Goal: Information Seeking & Learning: Learn about a topic

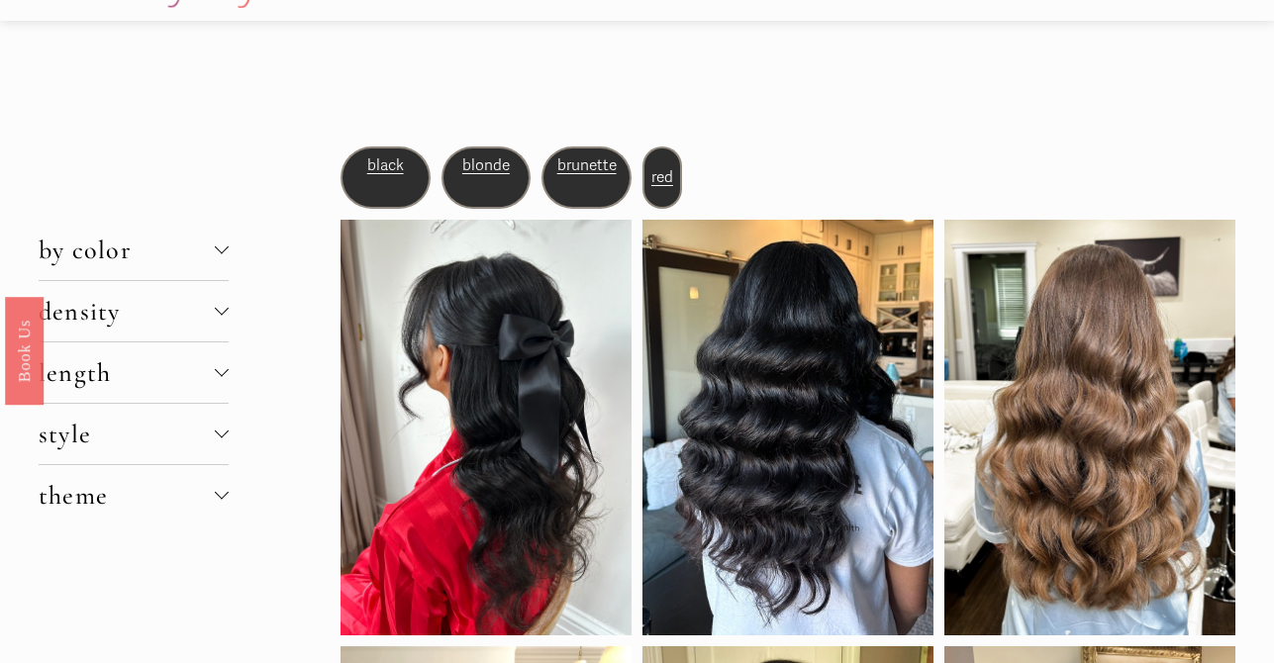
scroll to position [58, 0]
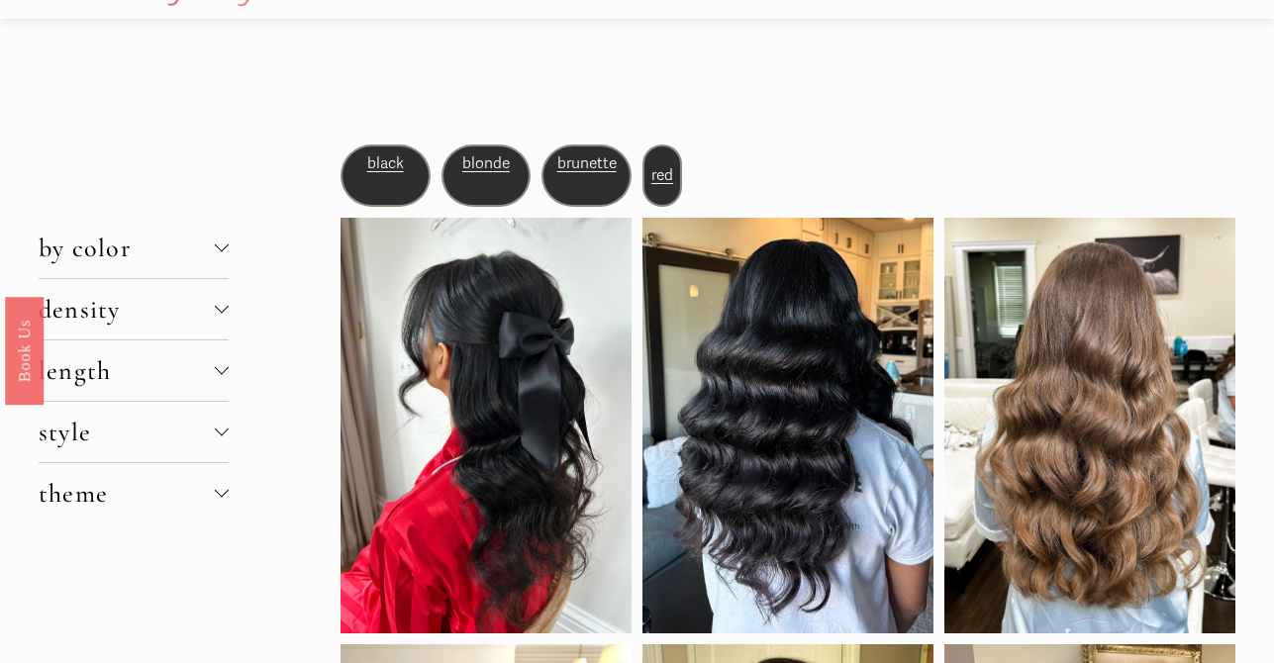
click at [483, 160] on div "blonde" at bounding box center [487, 176] width 90 height 62
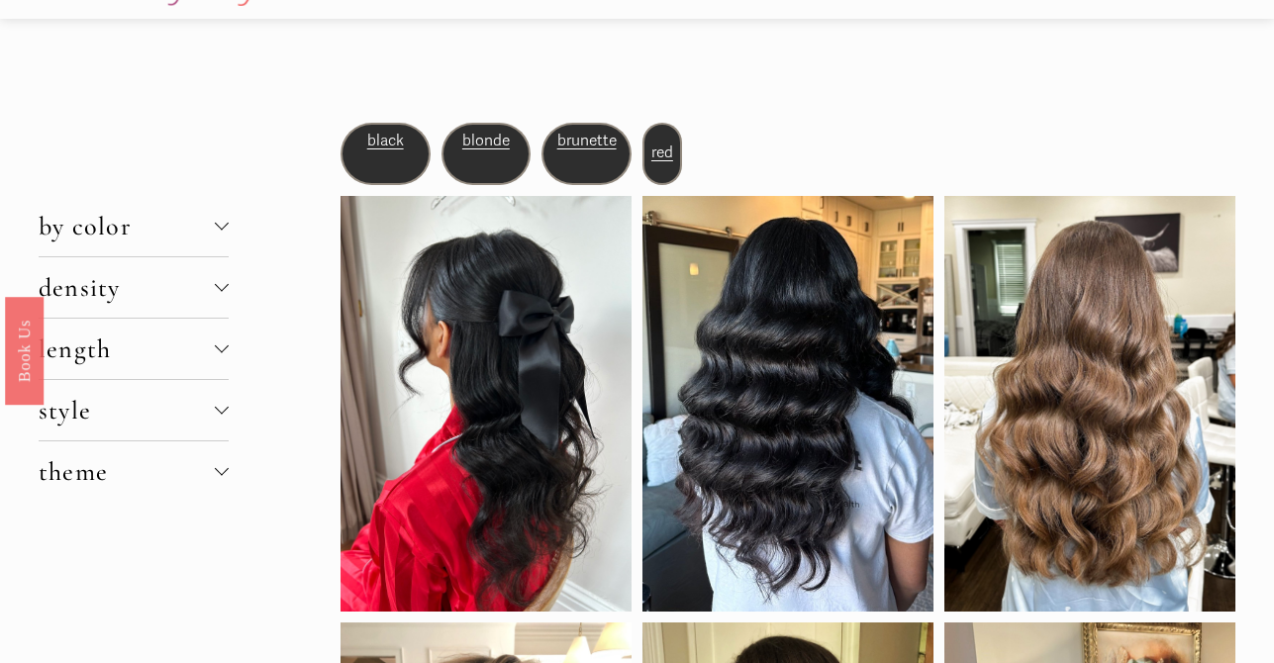
click at [216, 289] on div at bounding box center [222, 287] width 14 height 14
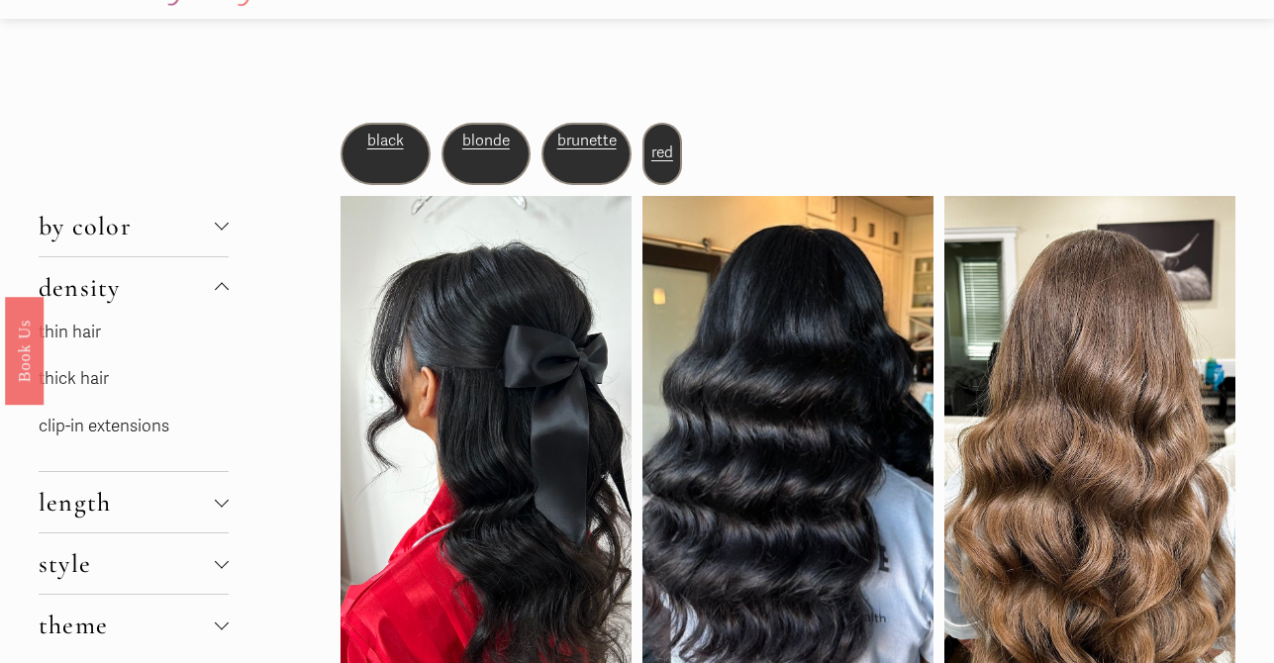
click at [78, 331] on link "thin hair" at bounding box center [70, 332] width 62 height 21
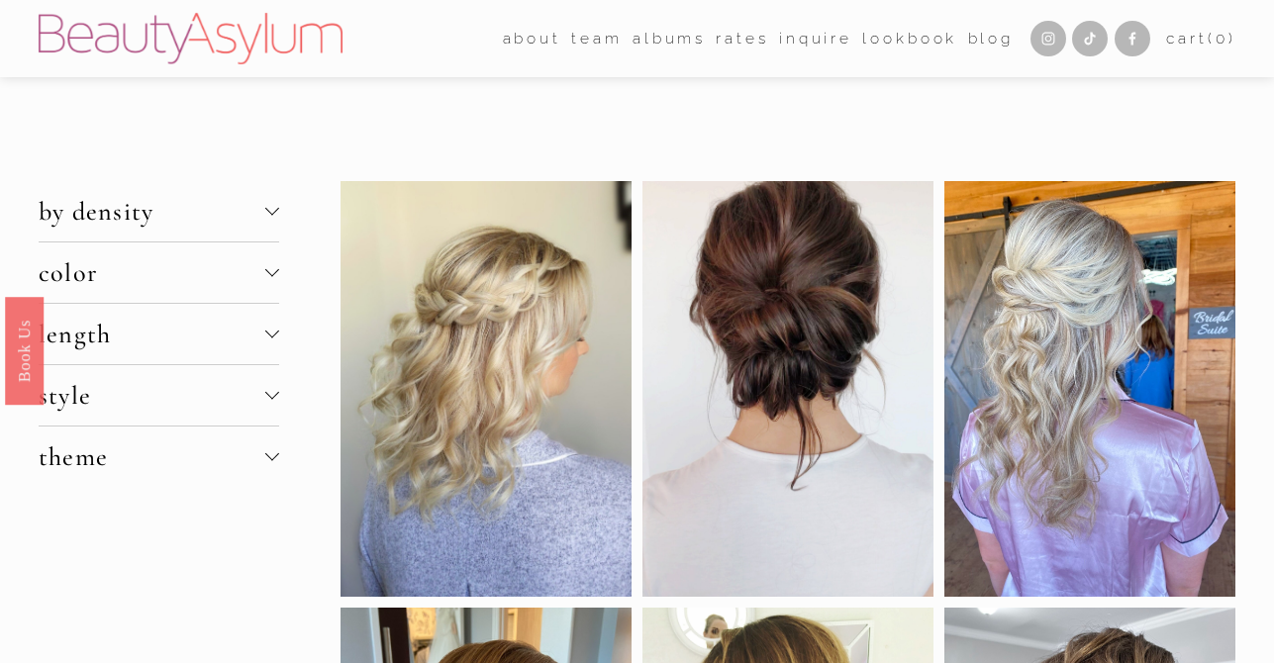
click at [274, 326] on button "length" at bounding box center [159, 334] width 241 height 60
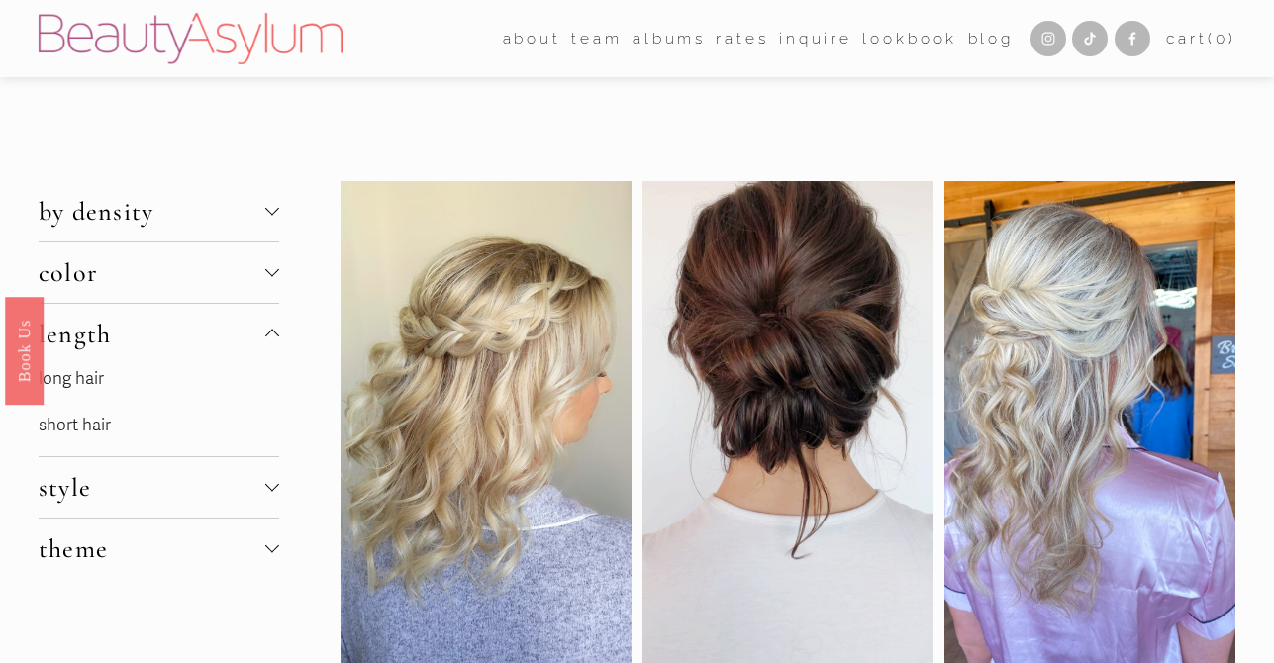
click at [269, 279] on div at bounding box center [272, 272] width 14 height 14
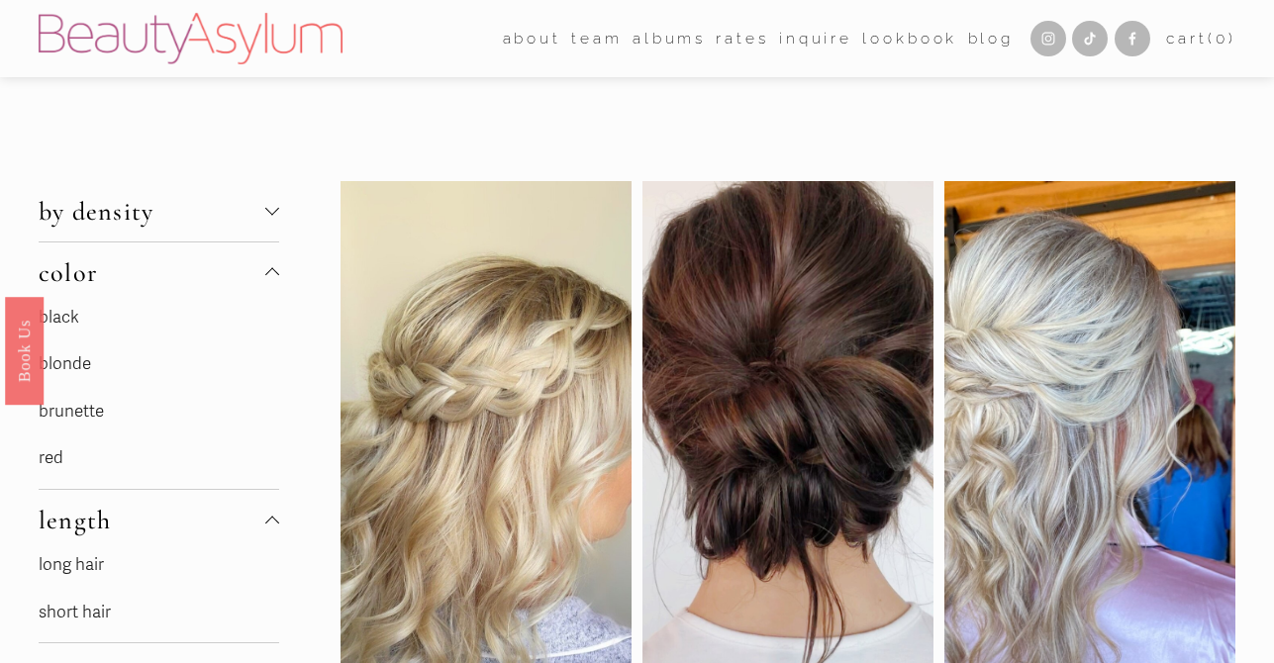
click at [269, 279] on div at bounding box center [272, 275] width 14 height 14
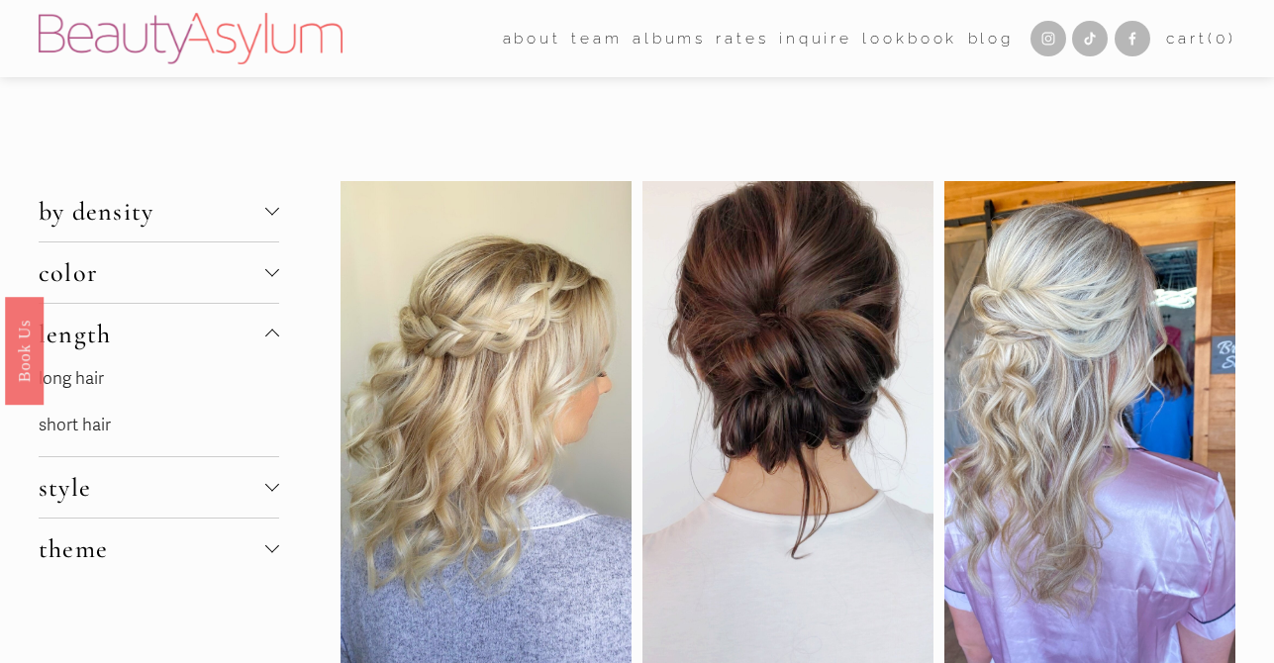
click at [274, 329] on div at bounding box center [272, 334] width 14 height 14
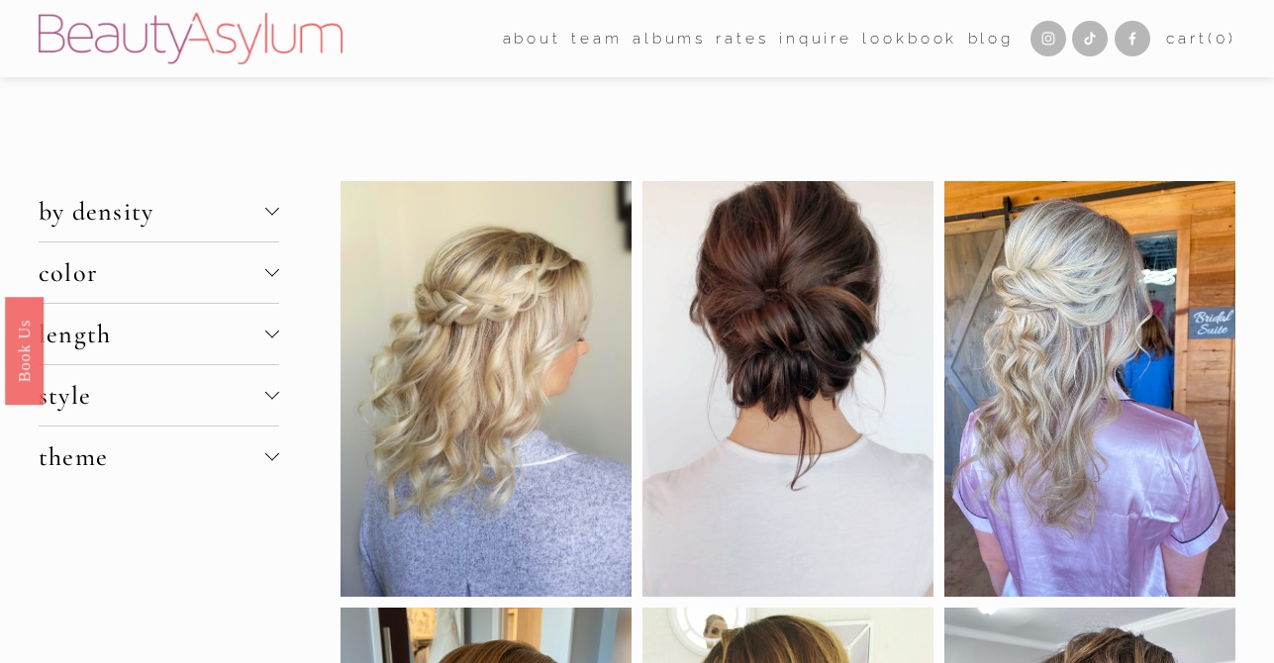
click at [276, 222] on button "by density" at bounding box center [159, 211] width 241 height 60
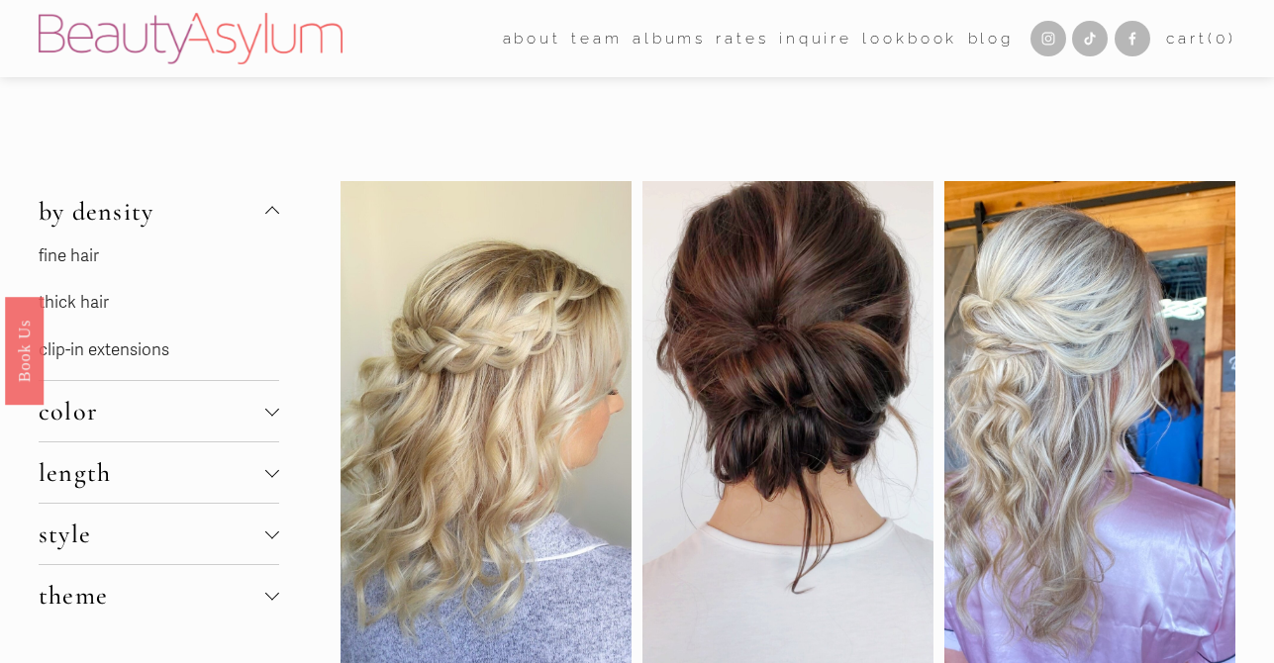
click at [78, 248] on link "fine hair" at bounding box center [69, 256] width 60 height 21
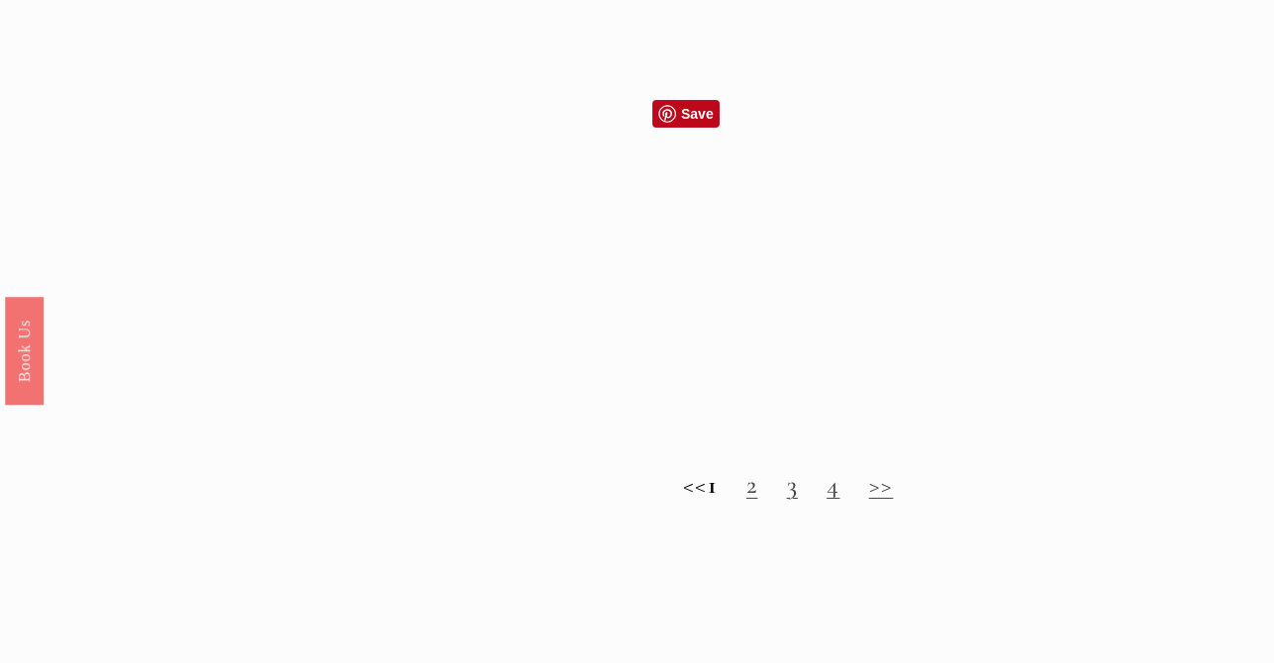
scroll to position [1700, 0]
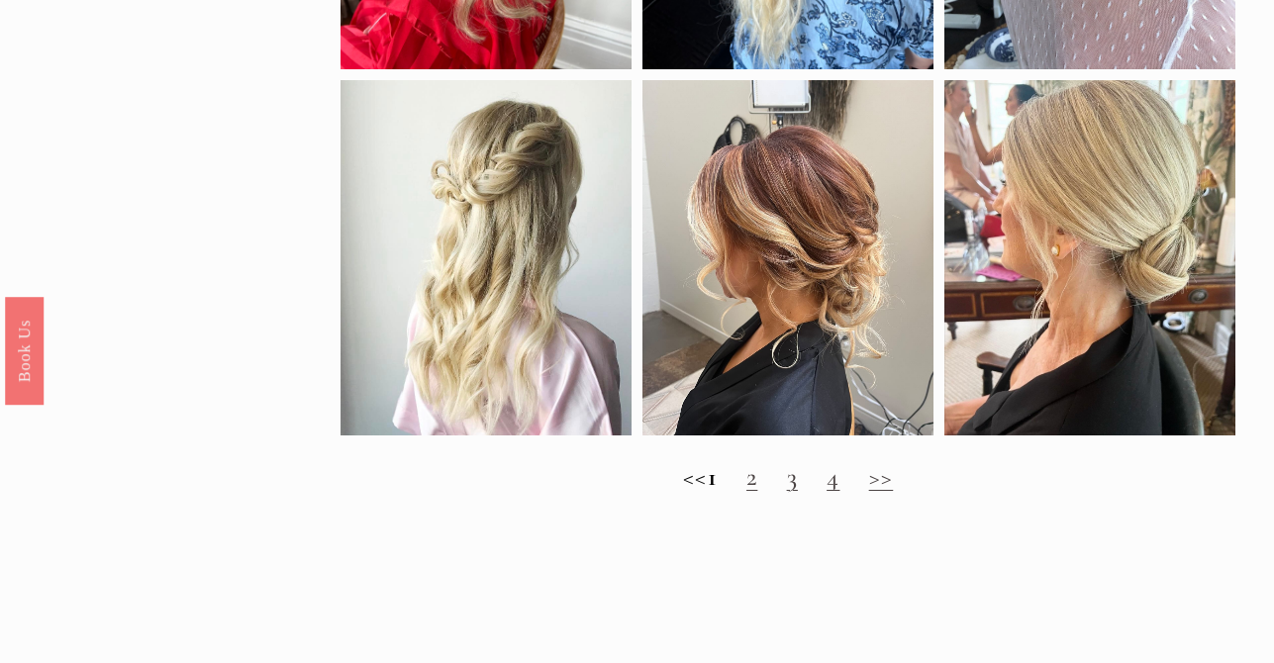
click at [894, 489] on link ">>" at bounding box center [881, 476] width 25 height 31
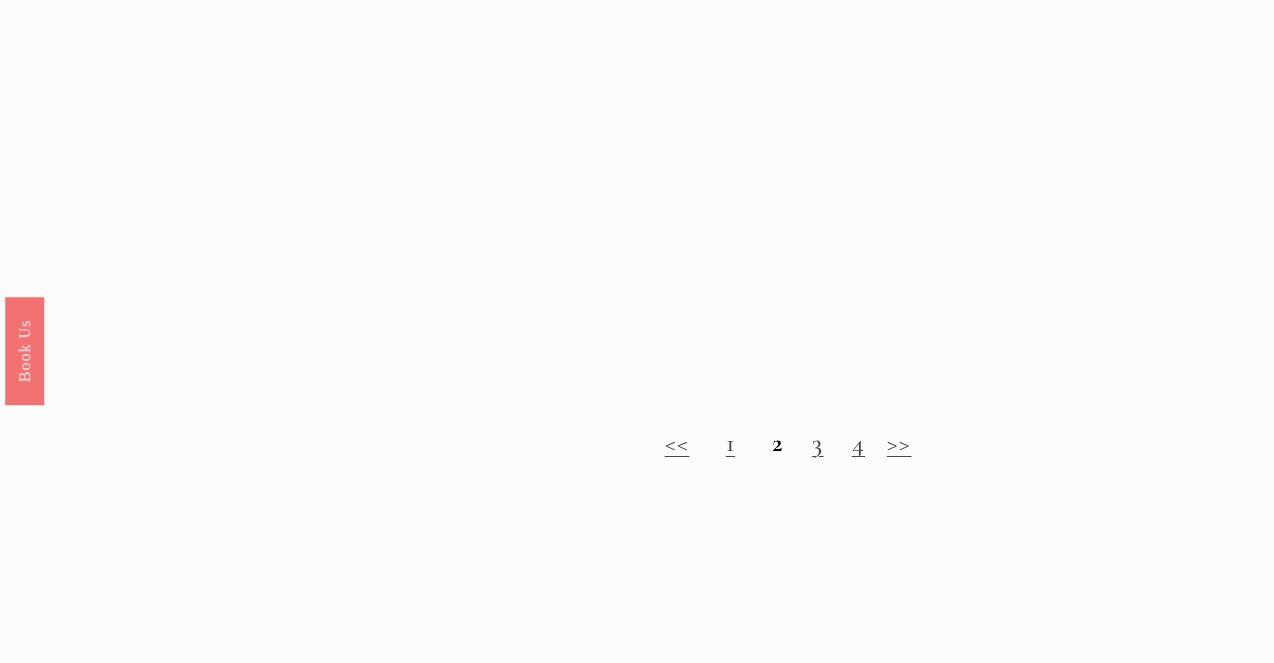
scroll to position [1682, 0]
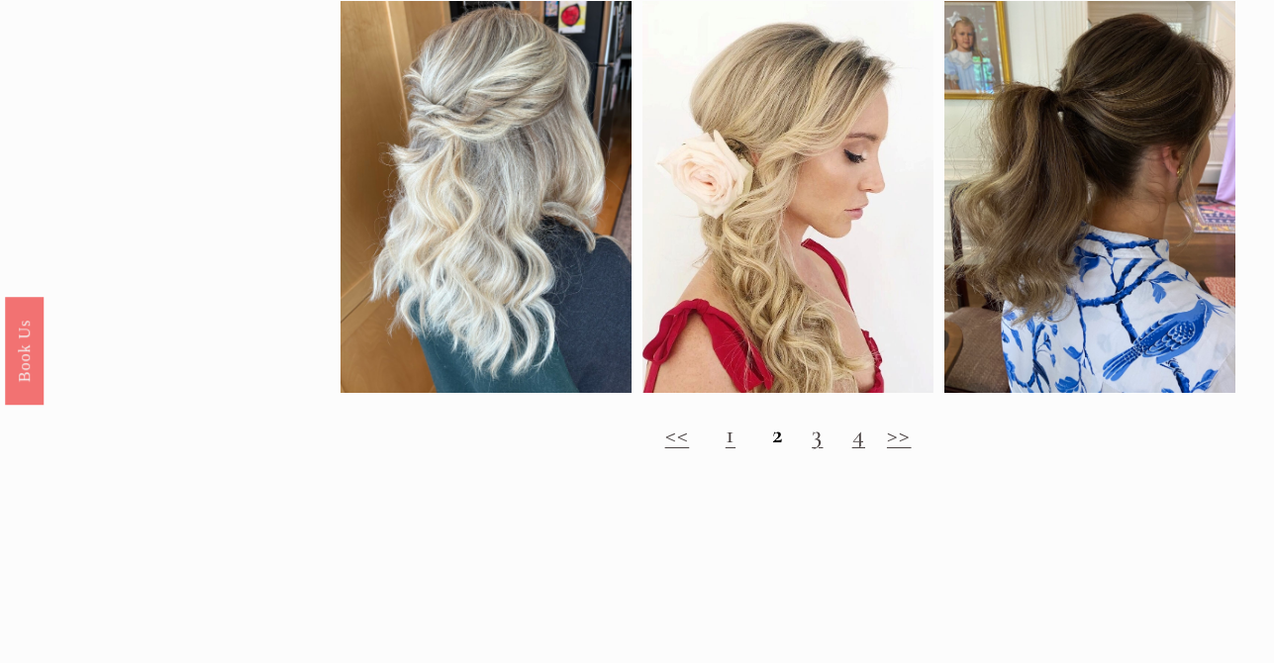
click at [903, 443] on link ">>" at bounding box center [899, 434] width 25 height 31
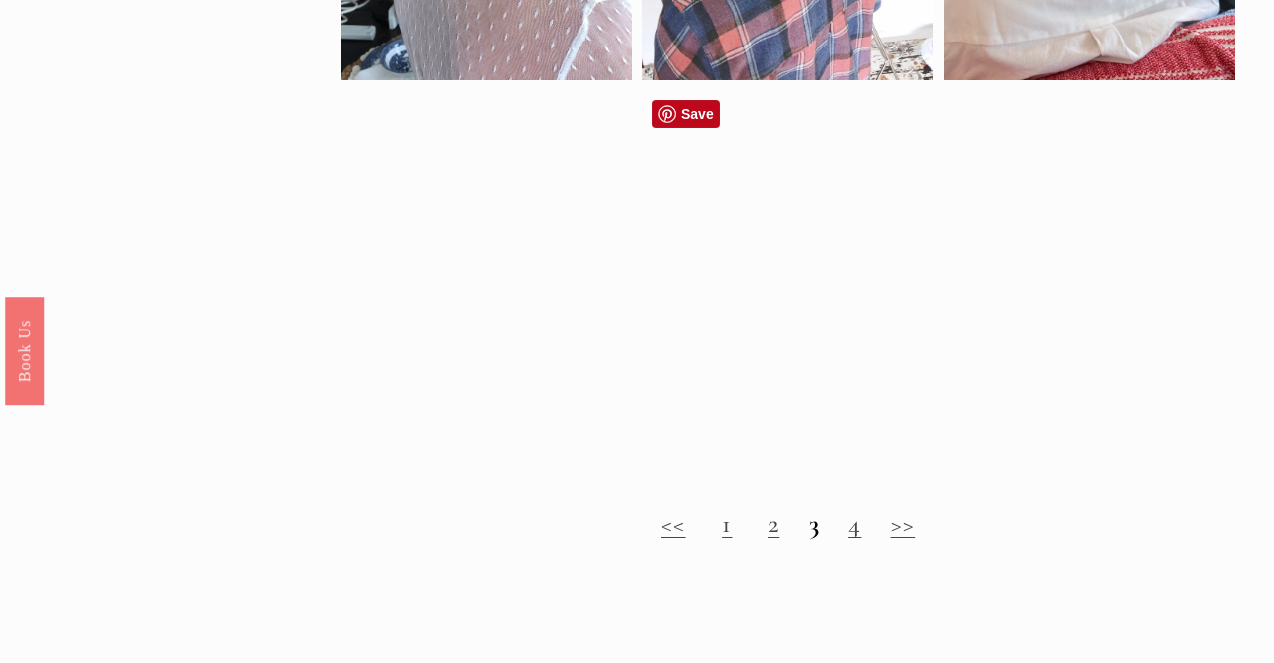
scroll to position [1593, 0]
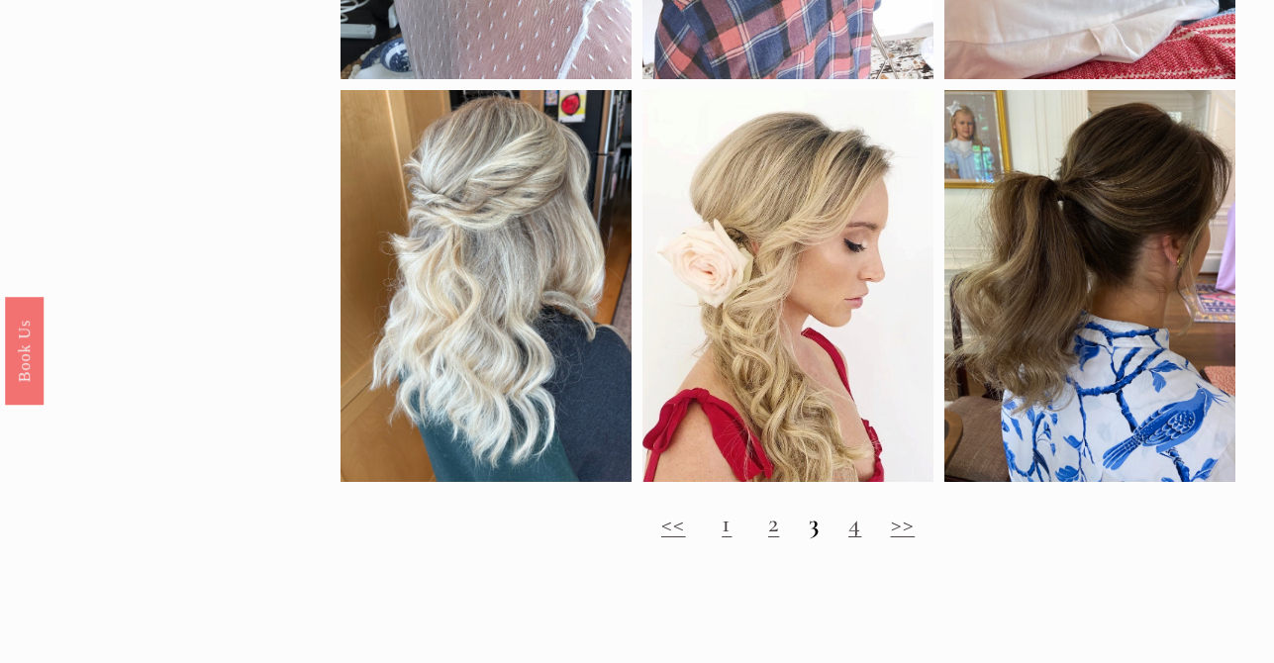
click at [905, 523] on link ">>" at bounding box center [903, 523] width 25 height 31
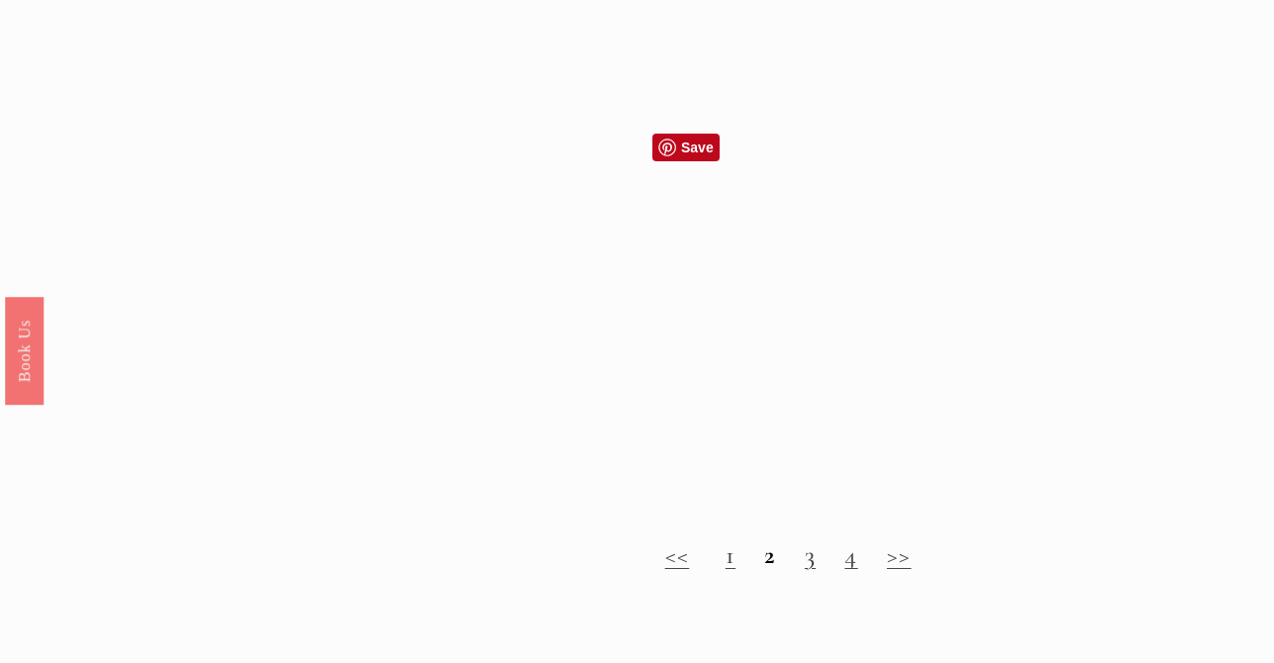
scroll to position [1595, 0]
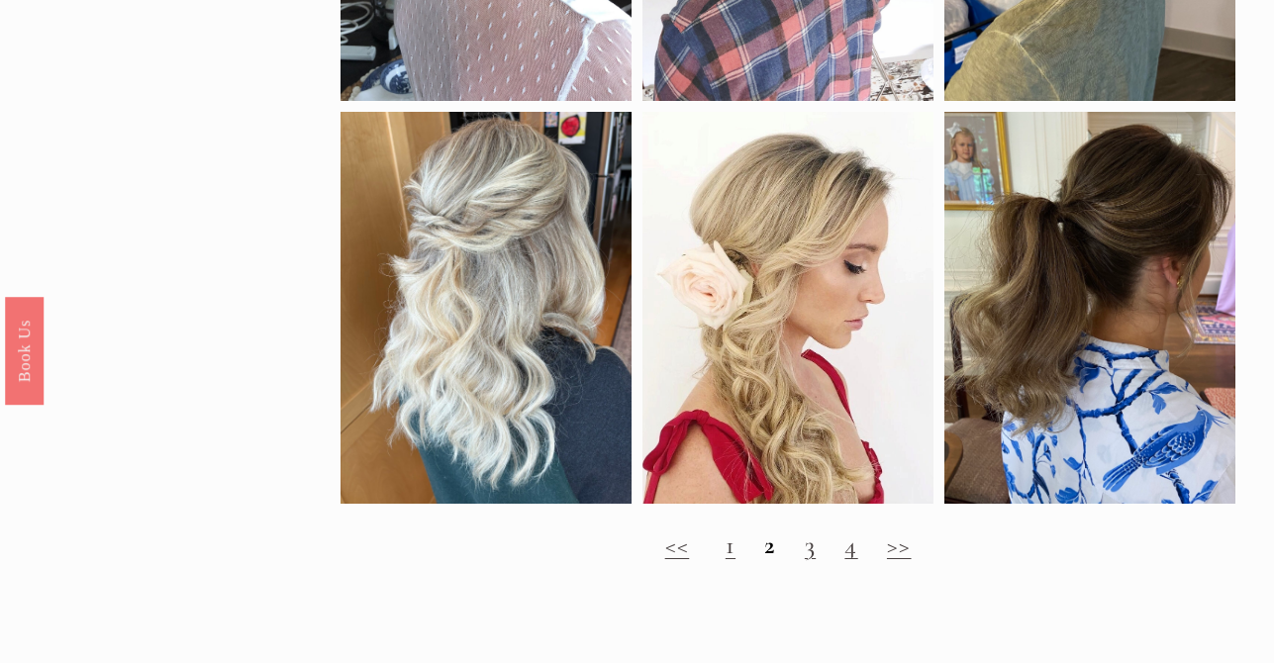
click at [905, 553] on link ">>" at bounding box center [899, 545] width 25 height 31
